Goal: Information Seeking & Learning: Understand process/instructions

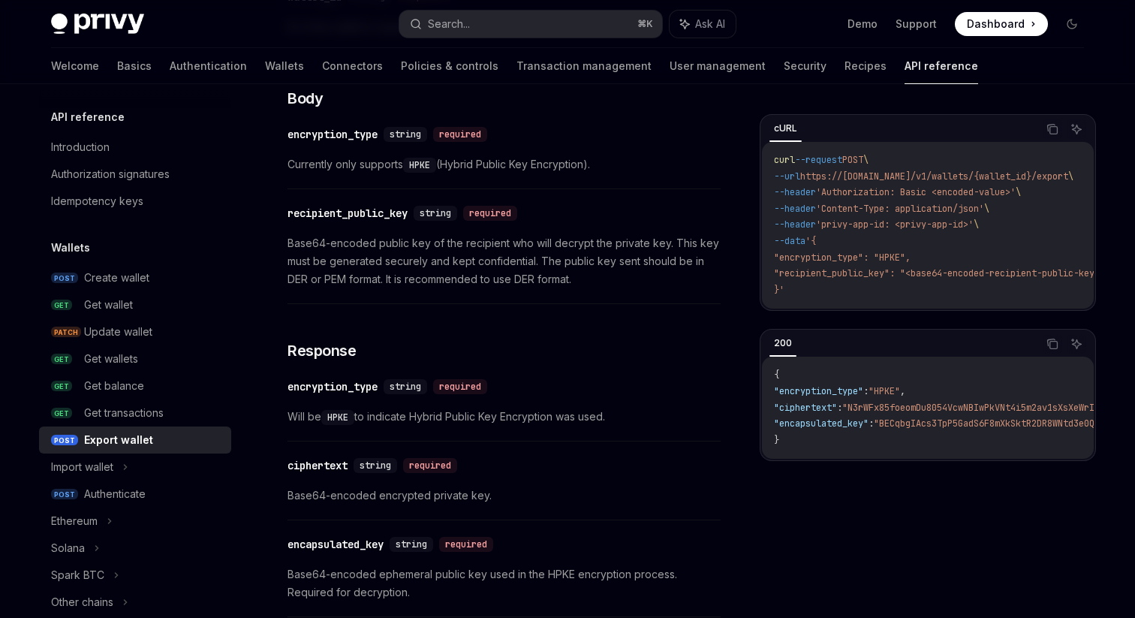
scroll to position [766, 0]
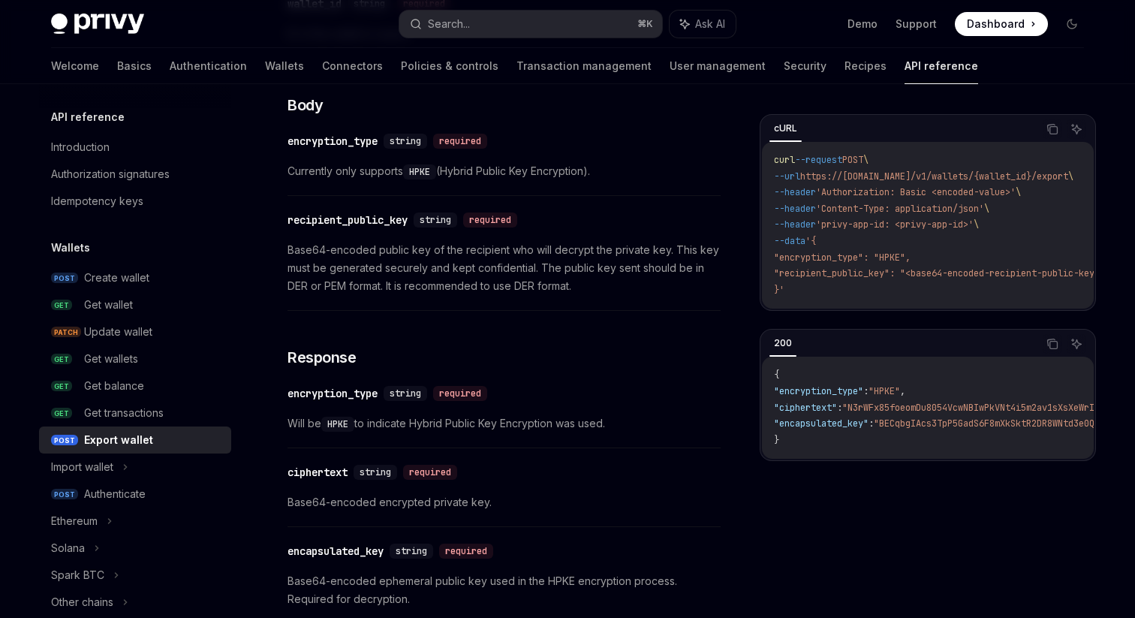
click at [532, 255] on span "Base64-encoded public key of the recipient who will decrypt the private key. Th…" at bounding box center [503, 268] width 433 height 54
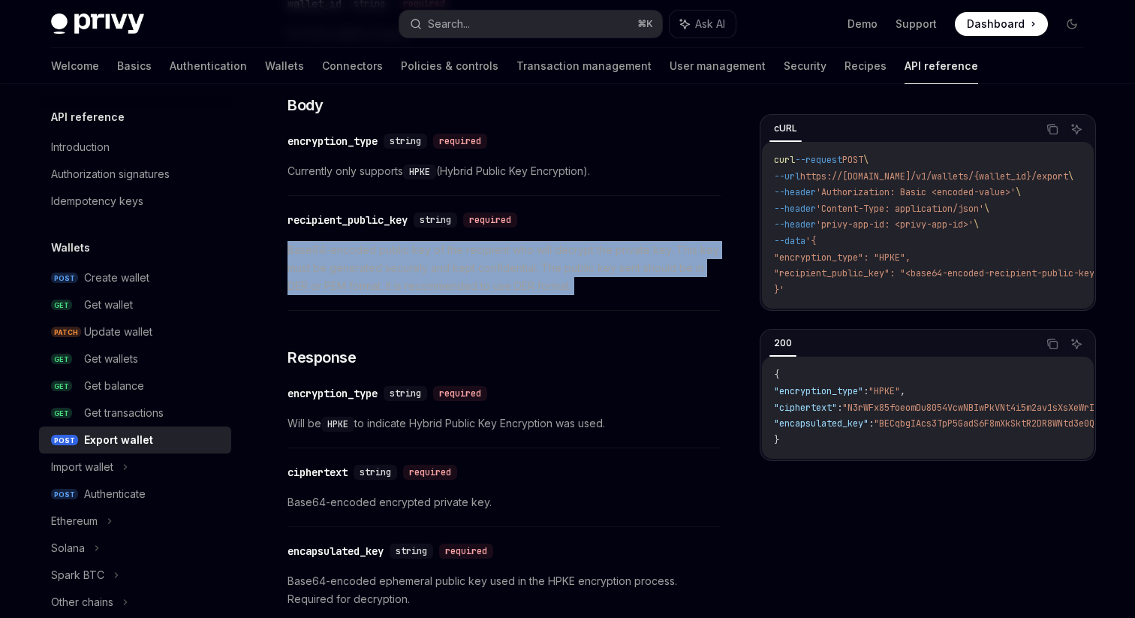
click at [563, 247] on span "Base64-encoded public key of the recipient who will decrypt the private key. Th…" at bounding box center [503, 268] width 433 height 54
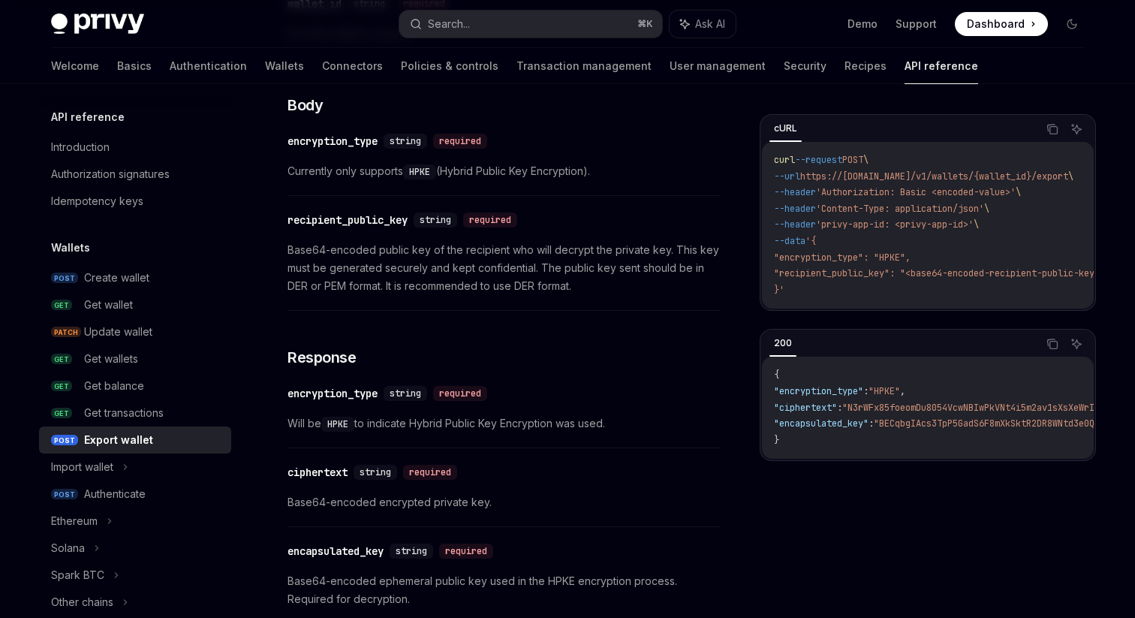
click at [563, 247] on span "Base64-encoded public key of the recipient who will decrypt the private key. Th…" at bounding box center [503, 268] width 433 height 54
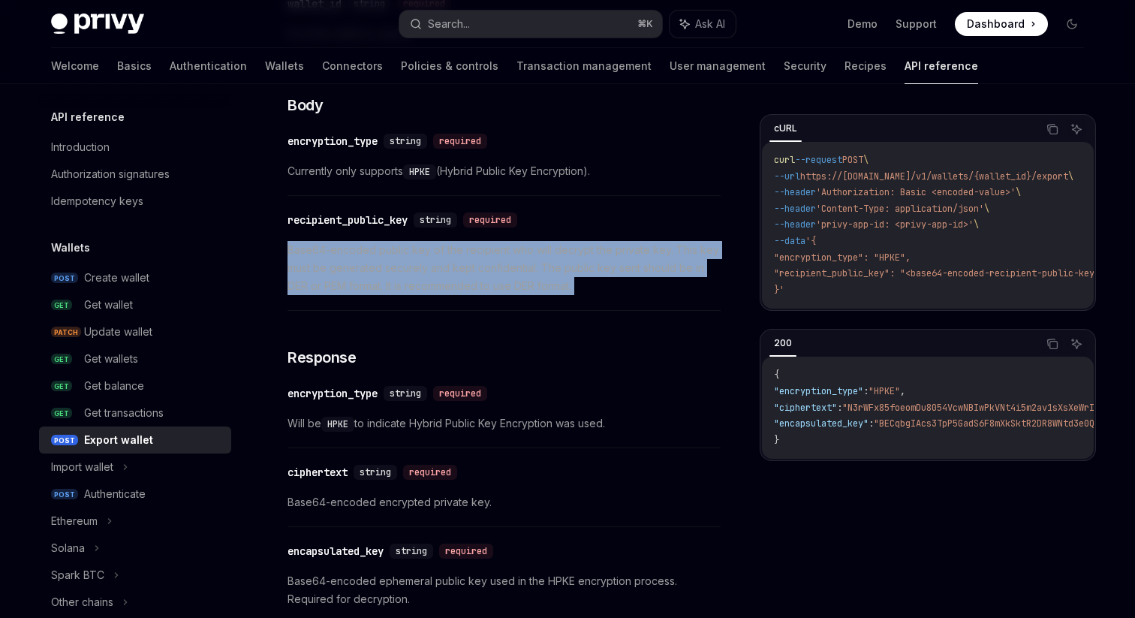
click at [563, 247] on span "Base64-encoded public key of the recipient who will decrypt the private key. Th…" at bounding box center [503, 268] width 433 height 54
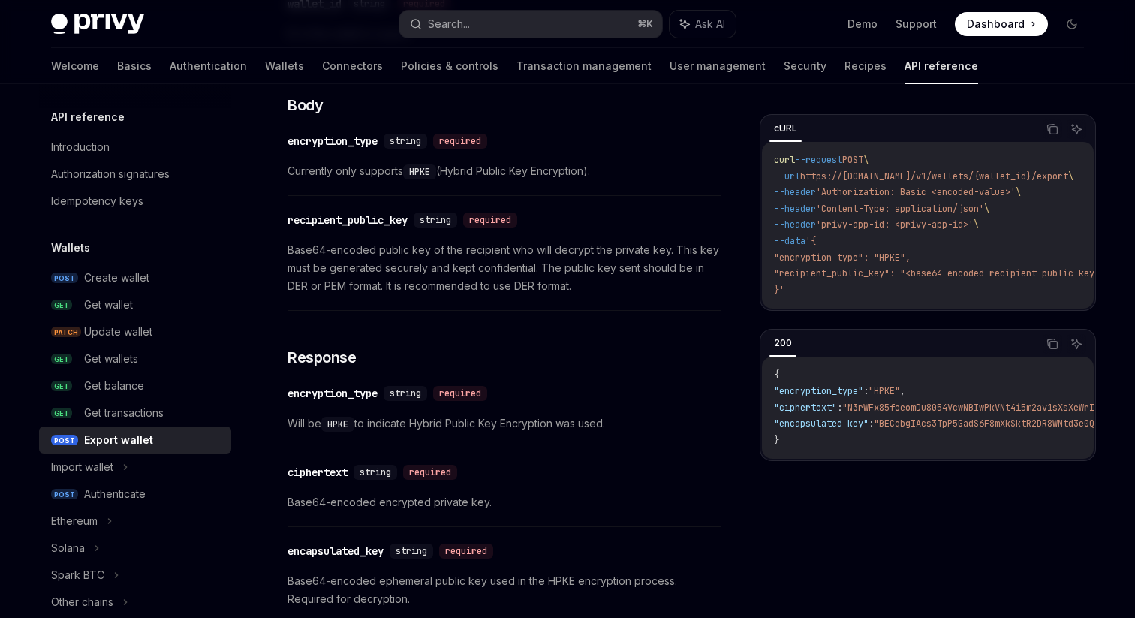
click at [563, 247] on span "Base64-encoded public key of the recipient who will decrypt the private key. Th…" at bounding box center [503, 268] width 433 height 54
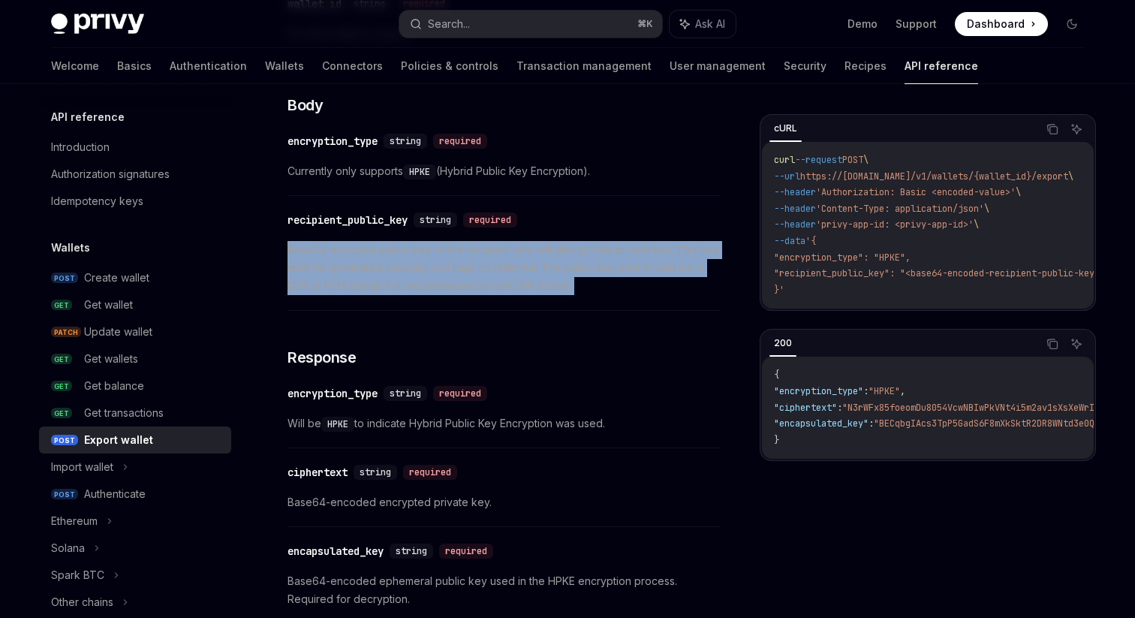
click at [563, 247] on span "Base64-encoded public key of the recipient who will decrypt the private key. Th…" at bounding box center [503, 268] width 433 height 54
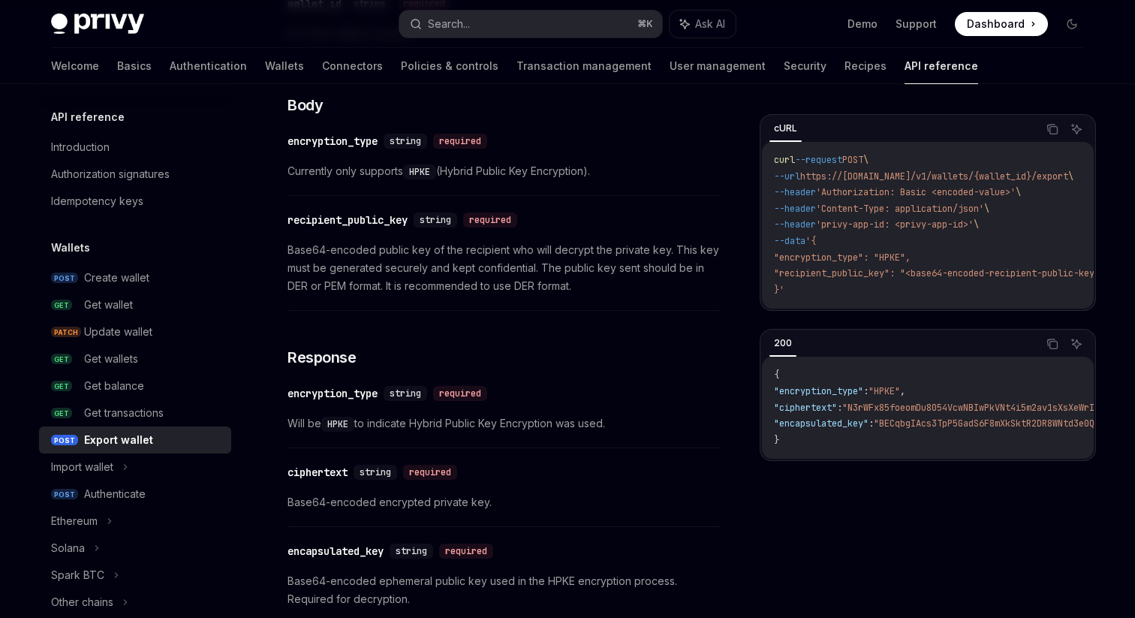
click at [563, 247] on span "Base64-encoded public key of the recipient who will decrypt the private key. Th…" at bounding box center [503, 268] width 433 height 54
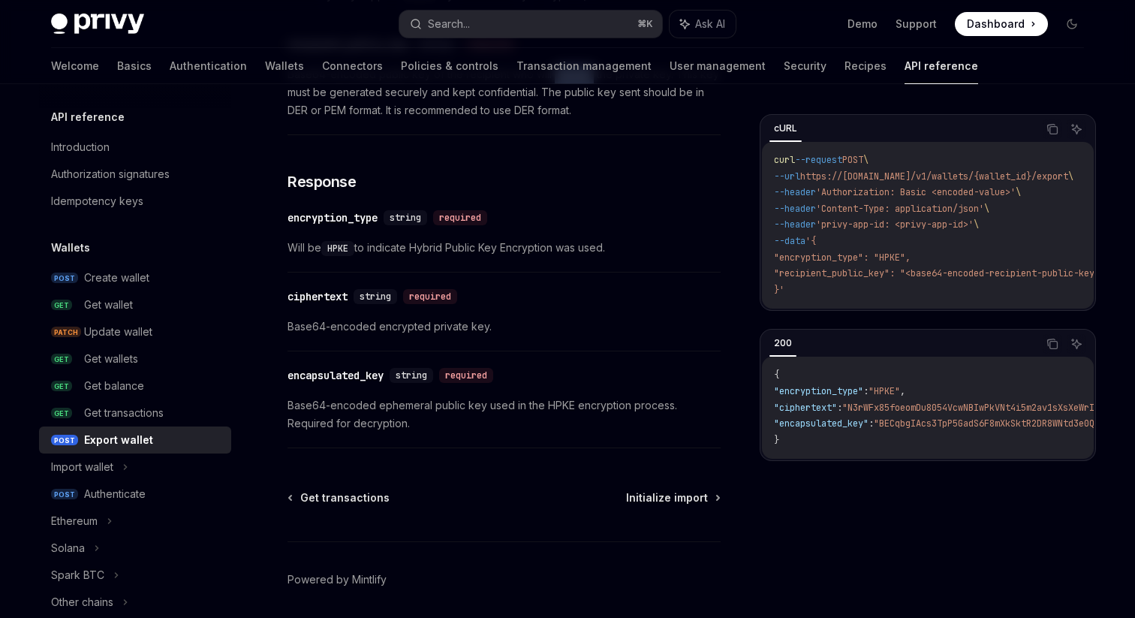
scroll to position [944, 0]
